Goal: Check status: Check status

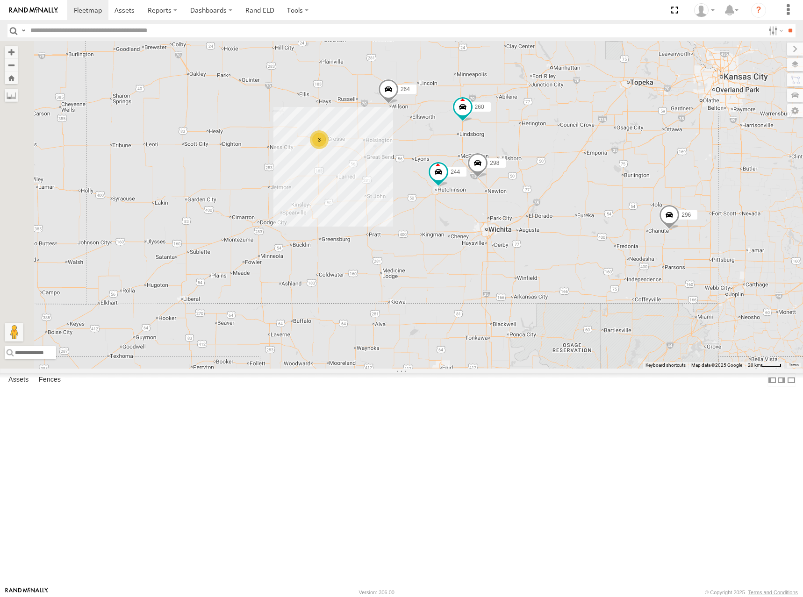
drag, startPoint x: 421, startPoint y: 130, endPoint x: 520, endPoint y: 150, distance: 100.7
click at [520, 150] on div "244 298 232 296 264 260 3" at bounding box center [401, 205] width 803 height 328
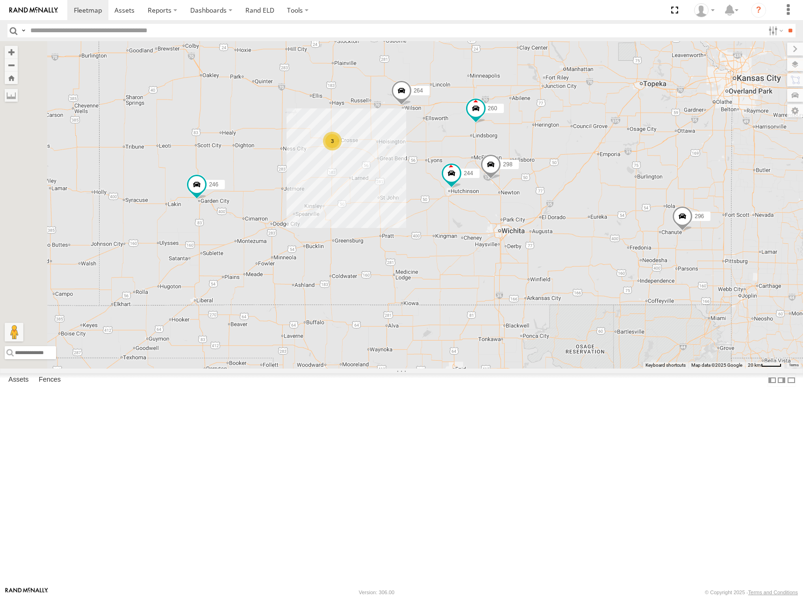
drag, startPoint x: 525, startPoint y: 149, endPoint x: 531, endPoint y: 149, distance: 6.1
click at [531, 149] on div "244 298 232 296 264 260 3 246" at bounding box center [401, 205] width 803 height 328
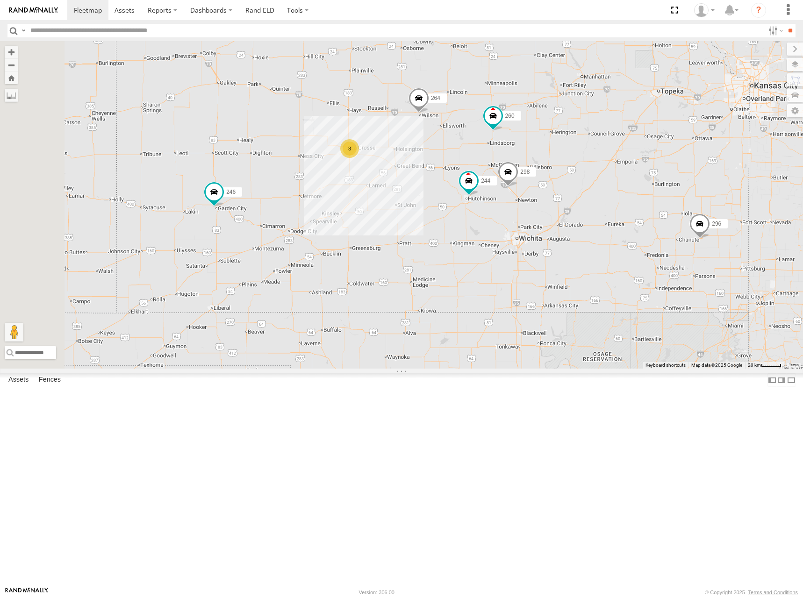
click at [551, 135] on div "244 298 232 296 264 260 3 246" at bounding box center [401, 205] width 803 height 328
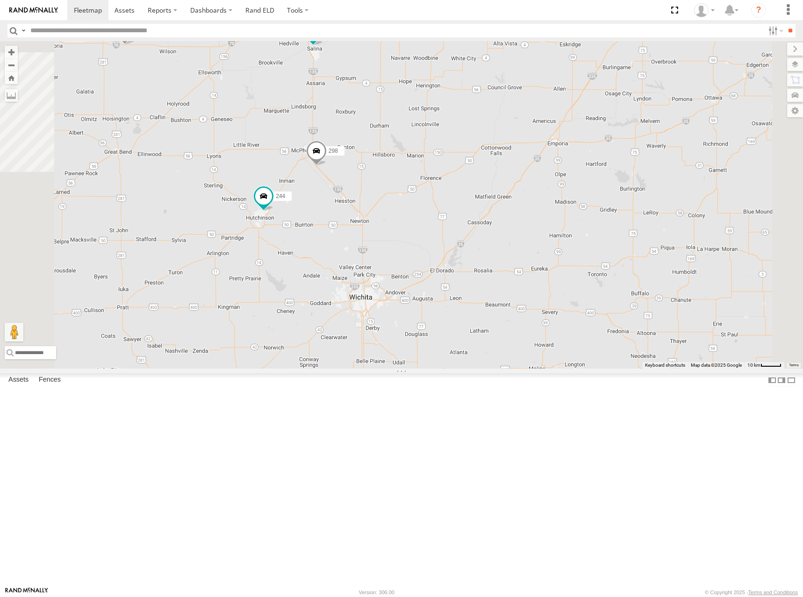
drag, startPoint x: 599, startPoint y: 270, endPoint x: 583, endPoint y: 239, distance: 34.9
click at [583, 239] on div "244 298 264 260" at bounding box center [401, 205] width 803 height 328
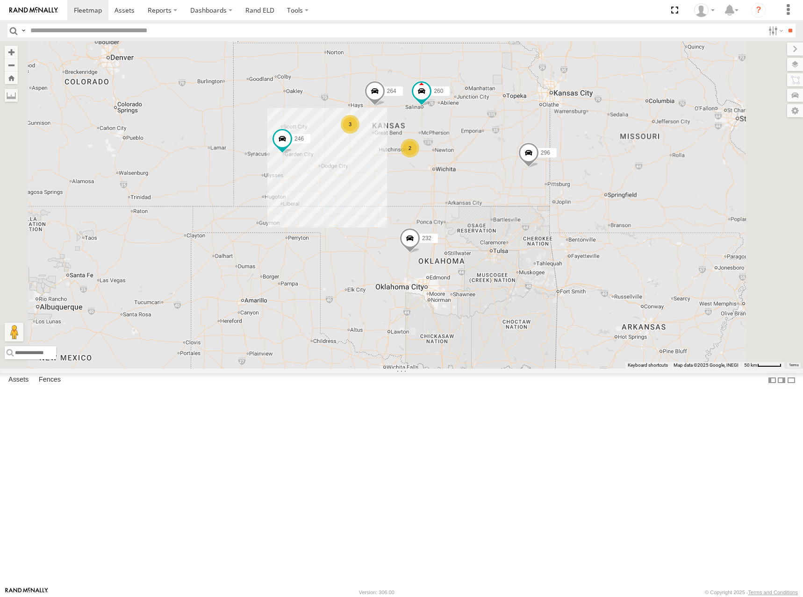
drag, startPoint x: 584, startPoint y: 214, endPoint x: 583, endPoint y: 221, distance: 7.1
click at [583, 221] on div "264 260 2 246 3 232 296" at bounding box center [401, 205] width 803 height 328
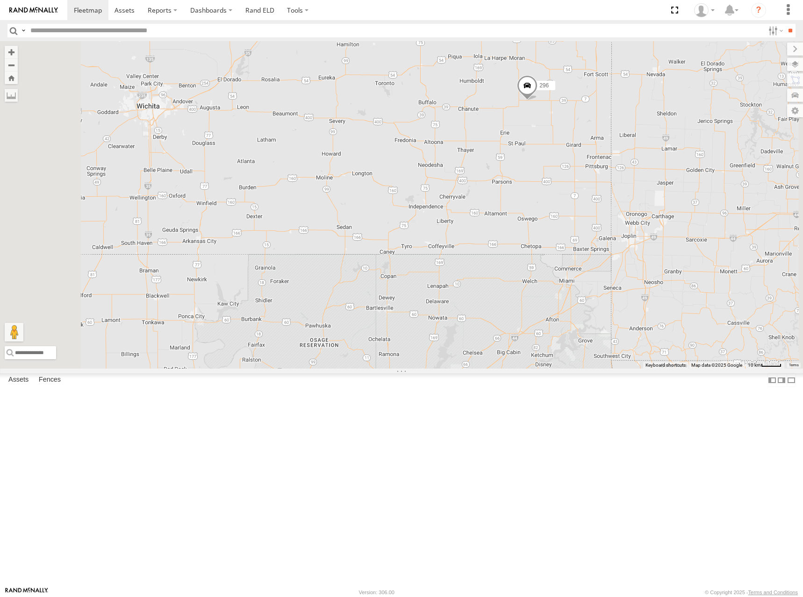
drag, startPoint x: 603, startPoint y: 233, endPoint x: 610, endPoint y: 232, distance: 7.1
click at [610, 232] on div "264 260 246 232 296" at bounding box center [401, 205] width 803 height 328
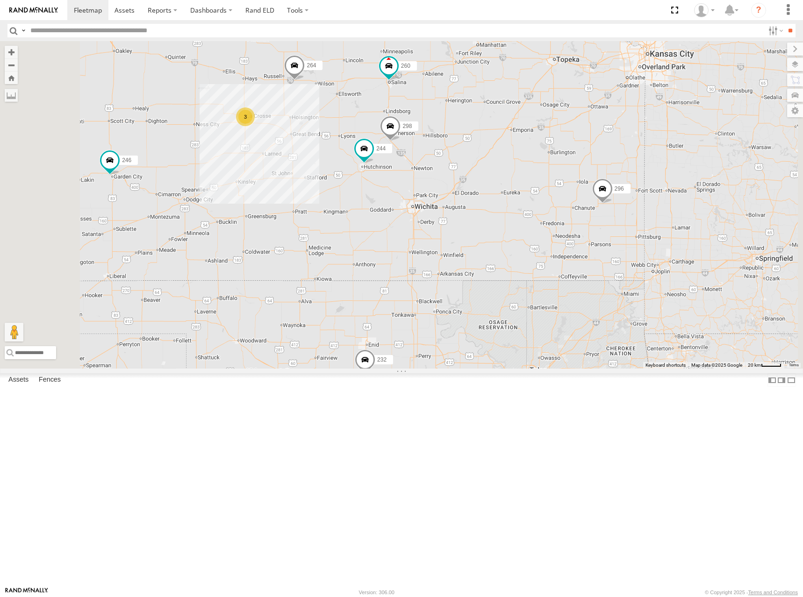
drag, startPoint x: 517, startPoint y: 187, endPoint x: 609, endPoint y: 283, distance: 132.6
click at [614, 283] on div "264 260 246 232 296 298 244 3" at bounding box center [401, 205] width 803 height 328
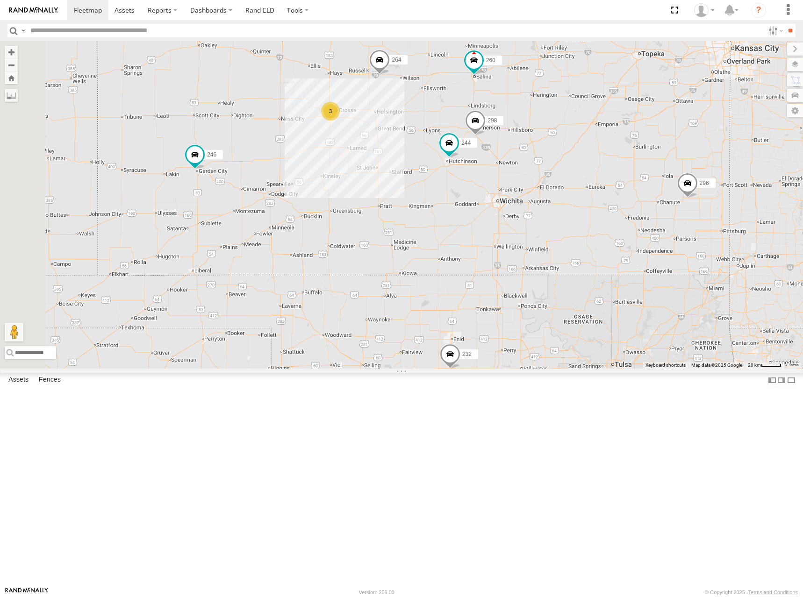
drag, startPoint x: 576, startPoint y: 254, endPoint x: 662, endPoint y: 246, distance: 86.3
click at [662, 246] on div "264 260 246 232 296 298 244 3" at bounding box center [401, 205] width 803 height 328
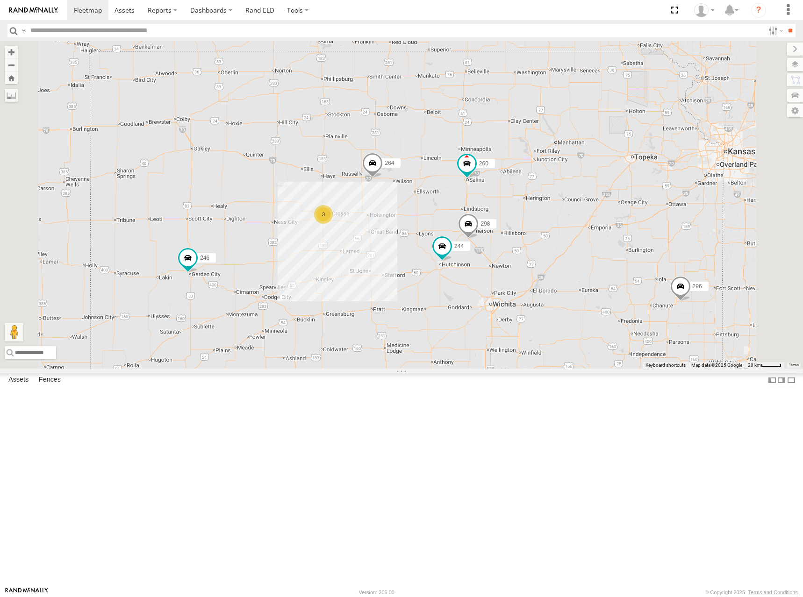
drag, startPoint x: 624, startPoint y: 154, endPoint x: 616, endPoint y: 259, distance: 105.4
click at [616, 259] on div "264 260 246 232 296 298 244 3" at bounding box center [401, 205] width 803 height 328
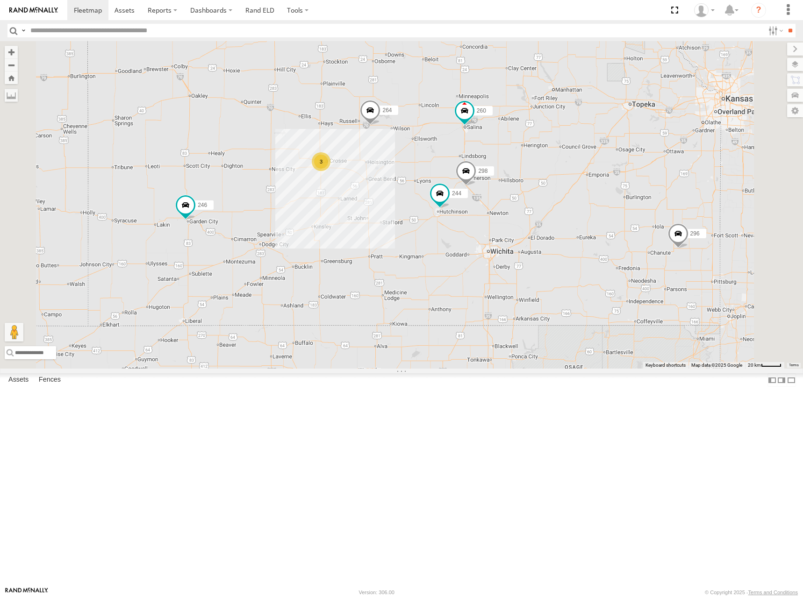
drag, startPoint x: 598, startPoint y: 324, endPoint x: 613, endPoint y: 308, distance: 22.1
click at [613, 308] on div "264 260 246 232 296 244 298 3" at bounding box center [401, 205] width 803 height 328
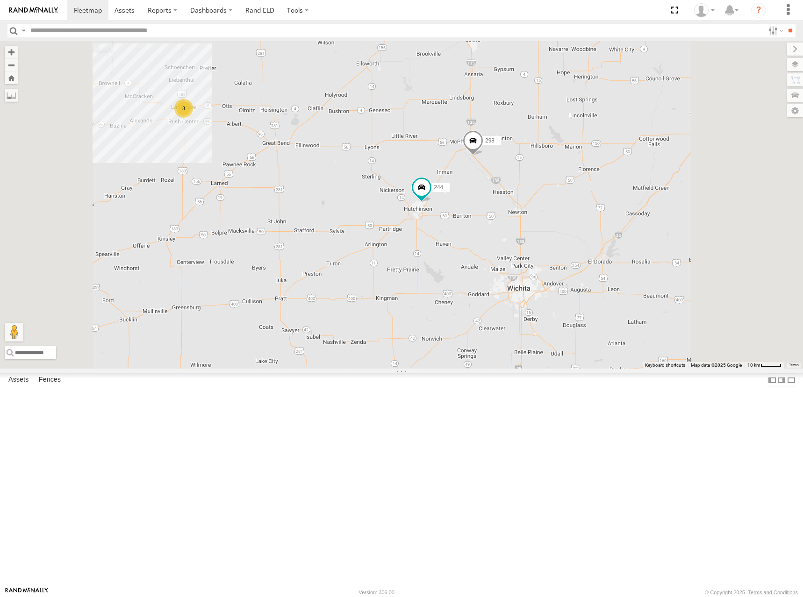
drag, startPoint x: 598, startPoint y: 301, endPoint x: 605, endPoint y: 294, distance: 9.3
click at [605, 294] on div "264 260 246 232 296 244 298 3" at bounding box center [401, 205] width 803 height 328
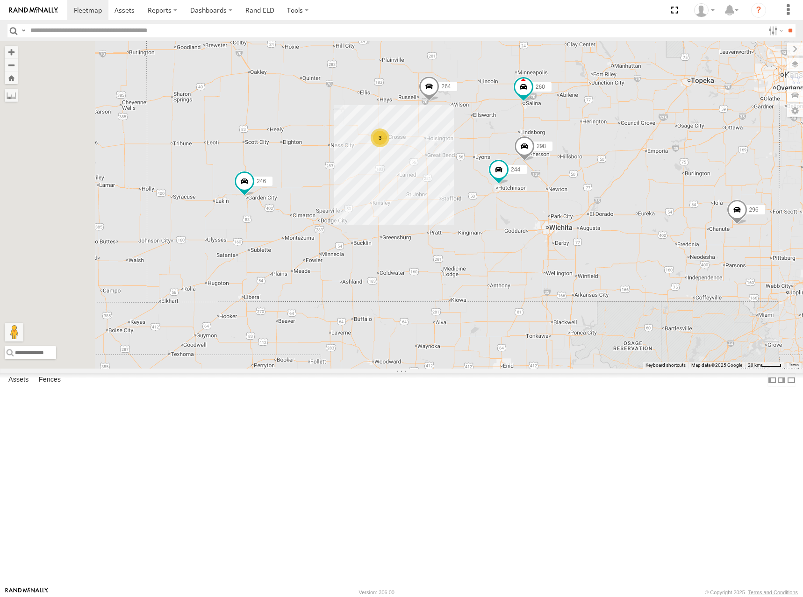
drag, startPoint x: 511, startPoint y: 288, endPoint x: 556, endPoint y: 280, distance: 46.0
click at [556, 280] on div "264 260 246 232 296 244 298 3" at bounding box center [401, 205] width 803 height 328
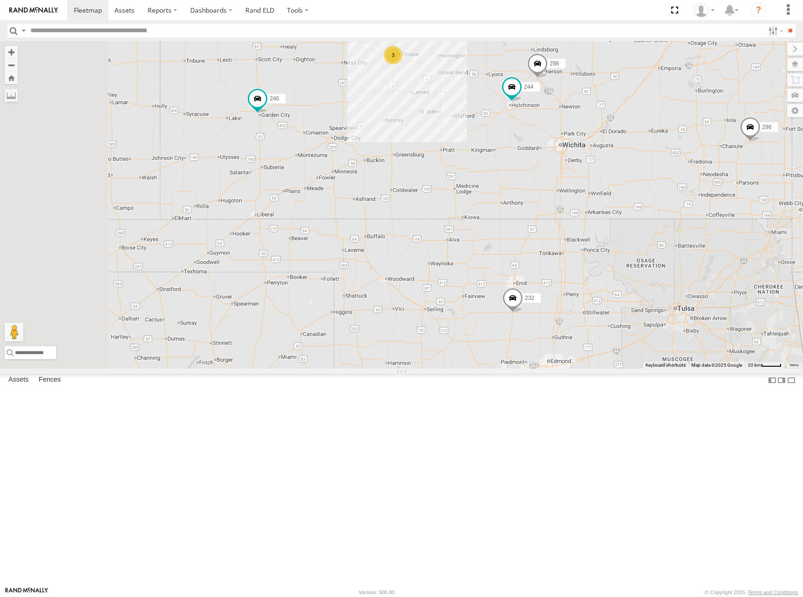
drag, startPoint x: 532, startPoint y: 319, endPoint x: 545, endPoint y: 234, distance: 85.6
click at [545, 234] on div "264 260 246 232 296 244 298 3" at bounding box center [401, 205] width 803 height 328
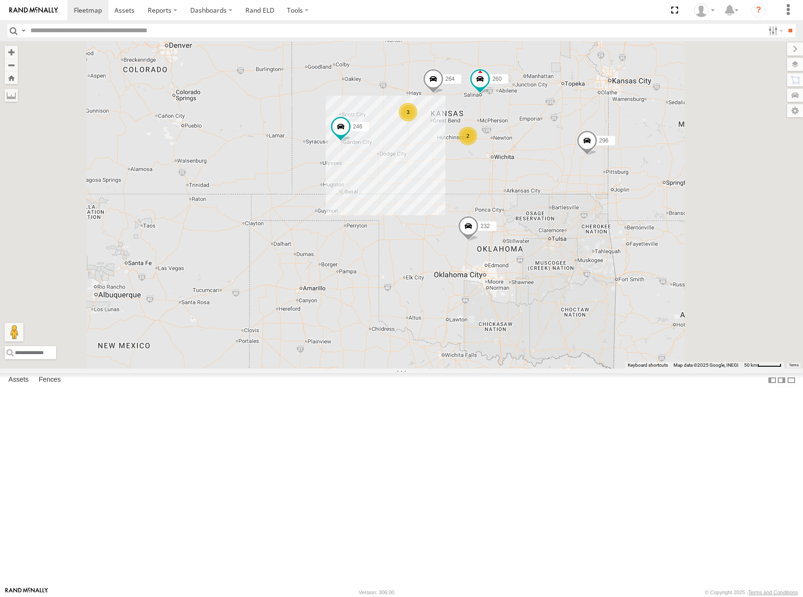
drag, startPoint x: 644, startPoint y: 148, endPoint x: 633, endPoint y: 205, distance: 57.9
click at [633, 205] on div "264 260 246 232 296 2 3" at bounding box center [401, 205] width 803 height 328
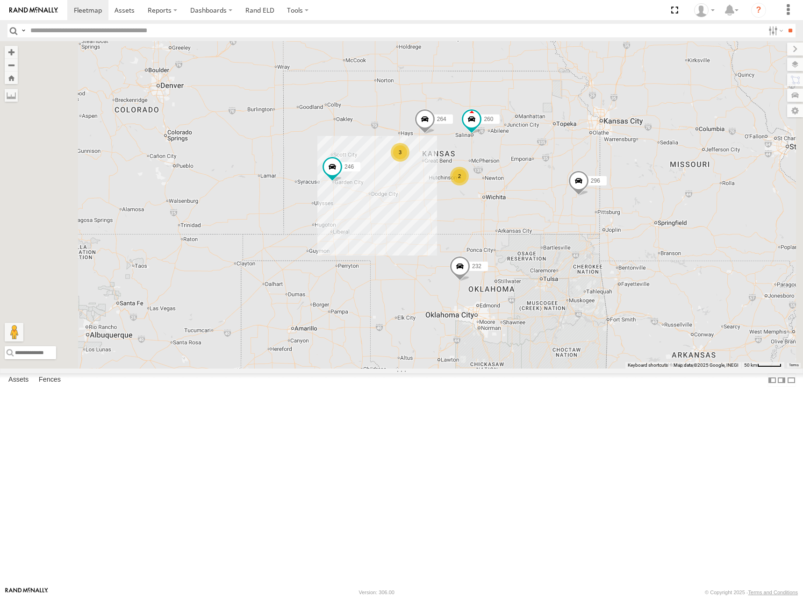
drag, startPoint x: 635, startPoint y: 191, endPoint x: 633, endPoint y: 202, distance: 11.4
click at [633, 202] on div "264 260 246 232 296 2 3" at bounding box center [401, 205] width 803 height 328
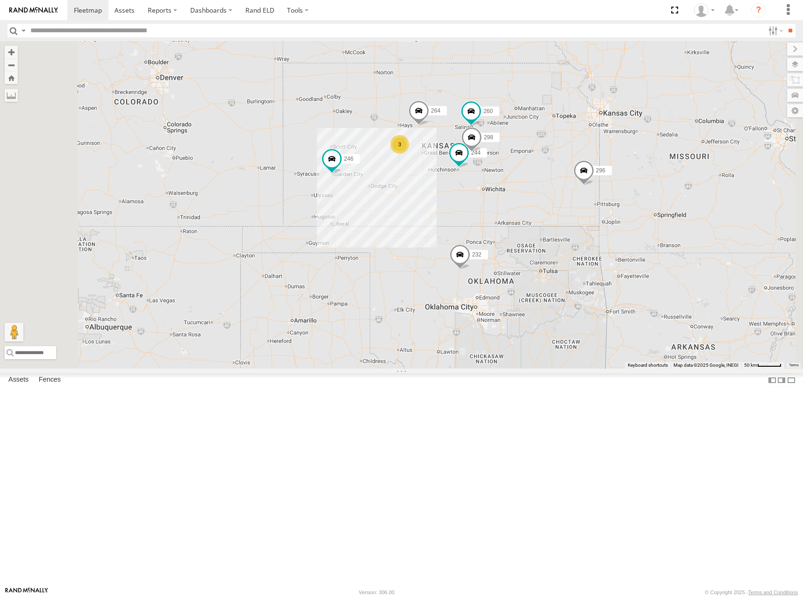
drag, startPoint x: 649, startPoint y: 334, endPoint x: 649, endPoint y: 323, distance: 11.7
click at [649, 323] on div "246 232 296 264 260 244 298 3" at bounding box center [401, 205] width 803 height 328
drag, startPoint x: 628, startPoint y: 186, endPoint x: 628, endPoint y: 196, distance: 9.8
click at [628, 196] on div "246 232 296 264 260 244 298 3" at bounding box center [401, 205] width 803 height 328
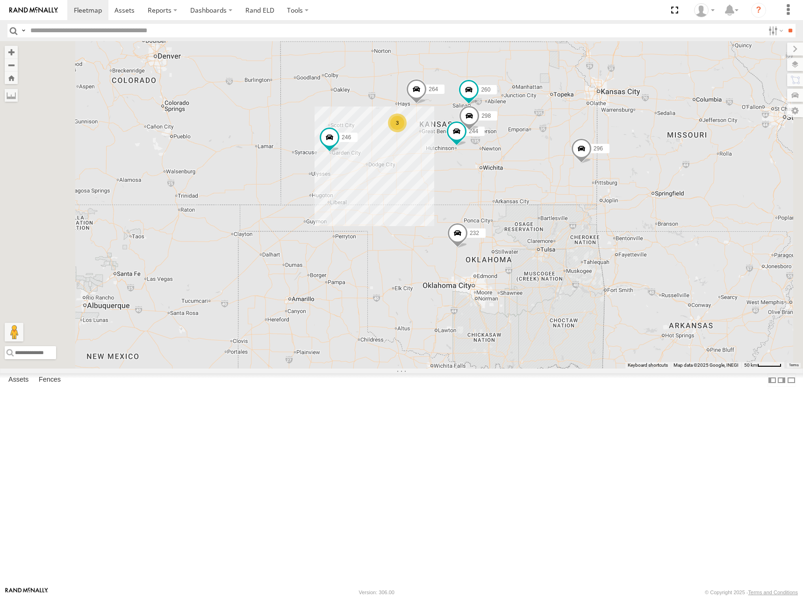
drag, startPoint x: 501, startPoint y: 286, endPoint x: 500, endPoint y: 260, distance: 26.2
click at [500, 260] on div "246 232 296 264 260 244 298 3" at bounding box center [401, 205] width 803 height 328
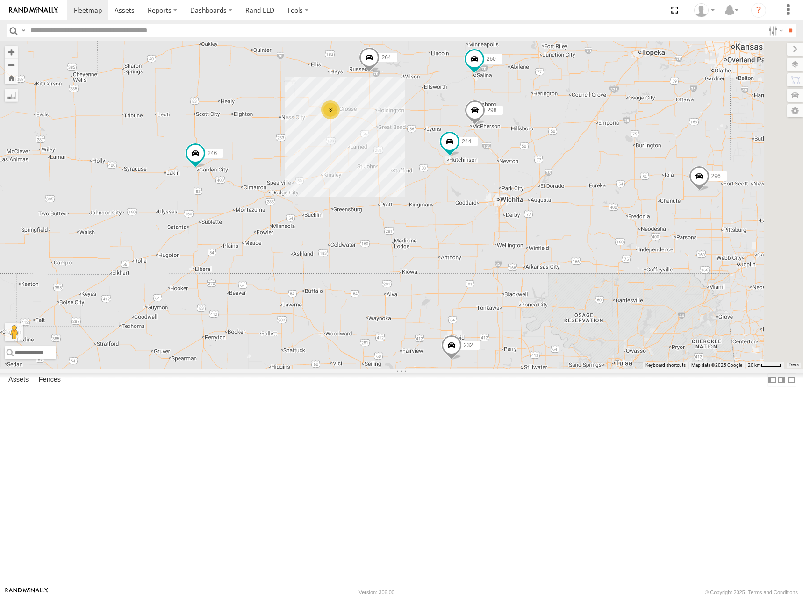
drag, startPoint x: 715, startPoint y: 276, endPoint x: 613, endPoint y: 264, distance: 102.6
click at [599, 306] on div "246 232 296 264 260 244 298 3" at bounding box center [401, 205] width 803 height 328
click at [84, 13] on span at bounding box center [88, 10] width 28 height 9
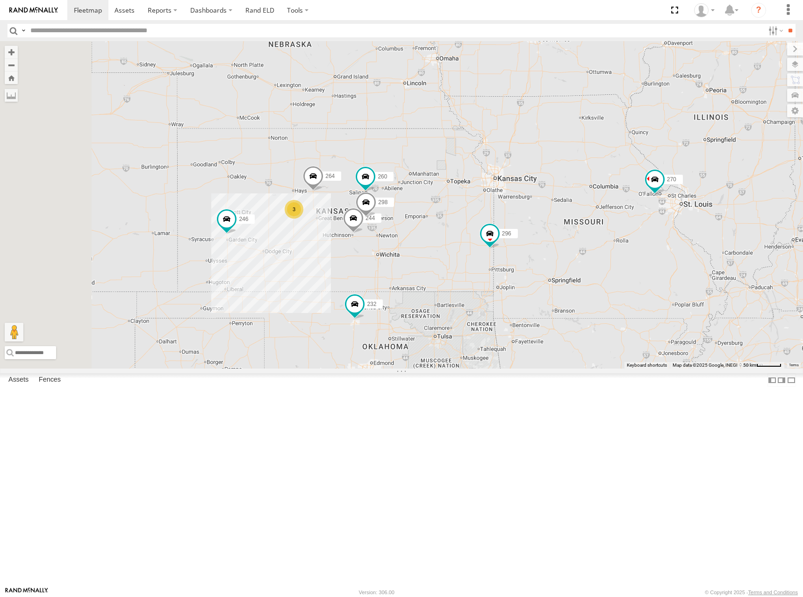
drag, startPoint x: 537, startPoint y: 212, endPoint x: 658, endPoint y: 127, distance: 148.1
click at [658, 127] on div "244 246 298 270 3 232 296 264 266 260" at bounding box center [401, 205] width 803 height 328
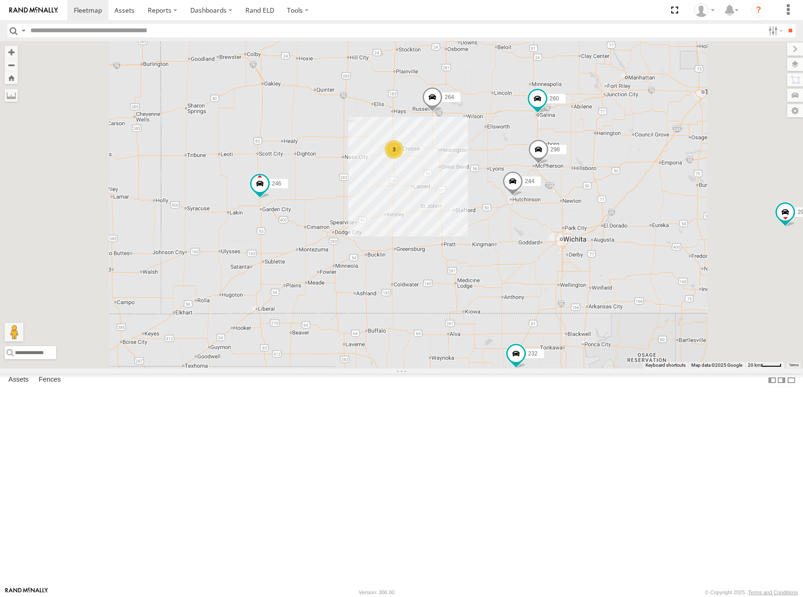
drag, startPoint x: 584, startPoint y: 231, endPoint x: 583, endPoint y: 239, distance: 7.5
click at [583, 239] on div "244 246 298 270 232 296 264 266 260 3" at bounding box center [401, 205] width 803 height 328
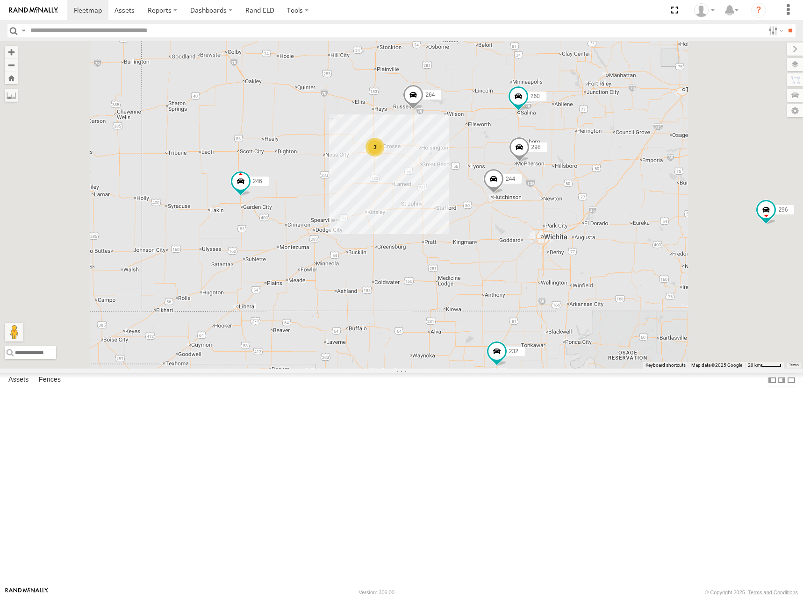
drag, startPoint x: 614, startPoint y: 232, endPoint x: 594, endPoint y: 229, distance: 20.4
click at [594, 229] on div "244 246 298 270 232 296 264 266 260 3" at bounding box center [401, 205] width 803 height 328
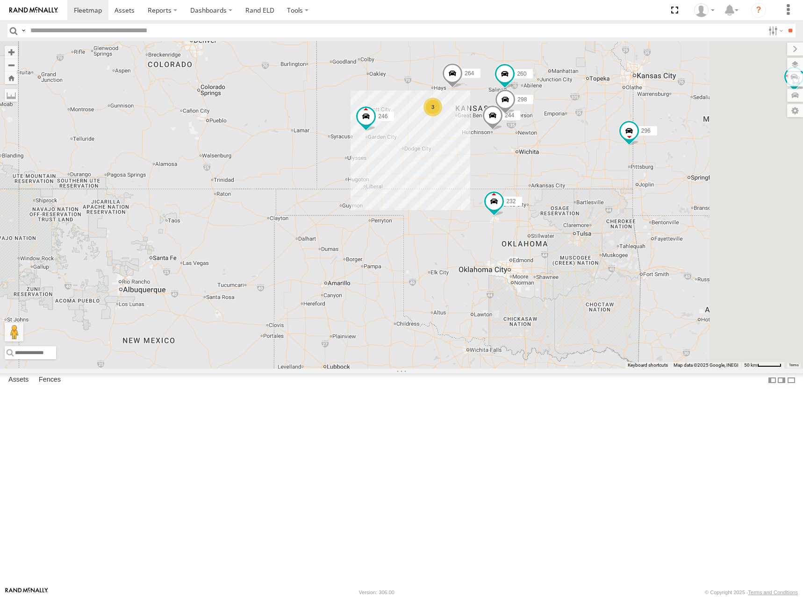
drag, startPoint x: 716, startPoint y: 165, endPoint x: 686, endPoint y: 190, distance: 39.5
click at [686, 190] on div "244 246 298 270 232 296 264 266 260 3" at bounding box center [401, 205] width 803 height 328
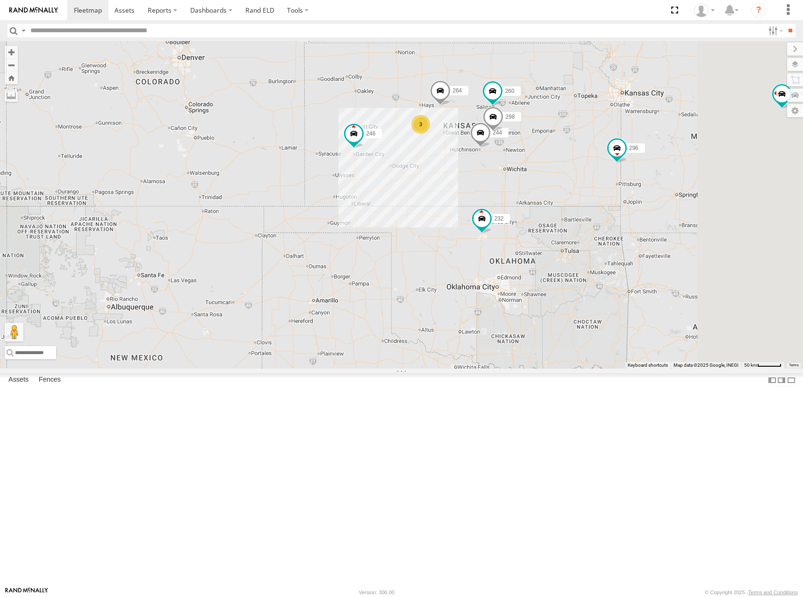
drag, startPoint x: 703, startPoint y: 136, endPoint x: 692, endPoint y: 151, distance: 19.1
click at [692, 151] on div "244 246 298 270 232 296 264 266 260 3" at bounding box center [401, 205] width 803 height 328
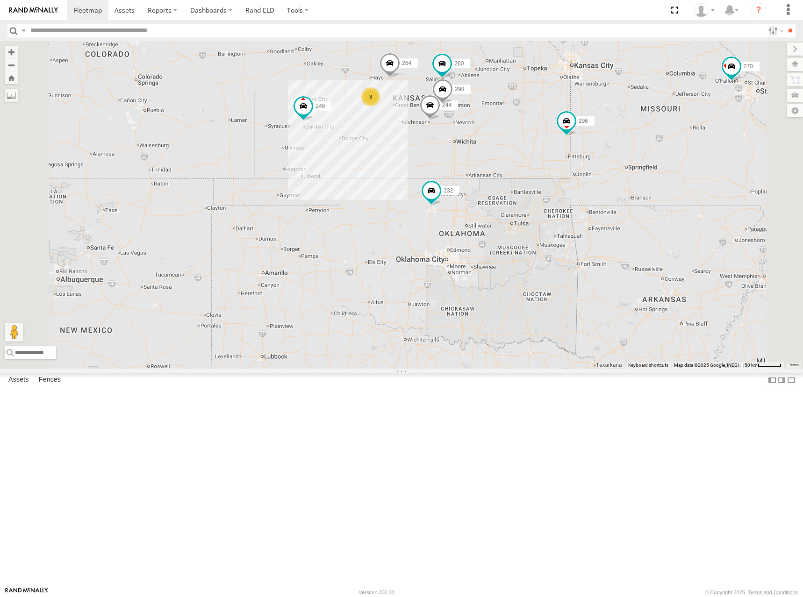
drag, startPoint x: 582, startPoint y: 79, endPoint x: 581, endPoint y: 138, distance: 59.4
click at [581, 138] on div "244 246 298 270 232 296 264 266 260 3" at bounding box center [401, 205] width 803 height 328
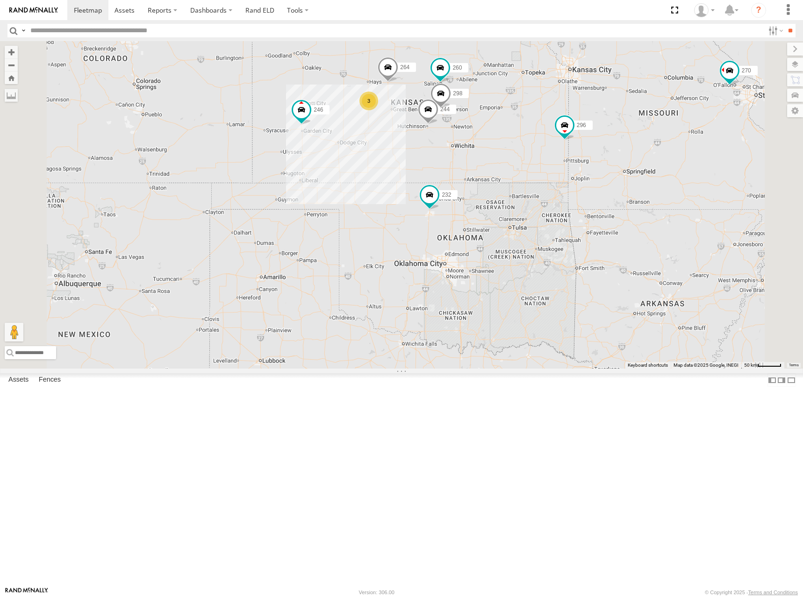
drag, startPoint x: 466, startPoint y: 152, endPoint x: 480, endPoint y: 147, distance: 14.1
click at [480, 147] on div "244 246 298 270 232 296 264 266 260 3" at bounding box center [401, 205] width 803 height 328
